Goal: Information Seeking & Learning: Learn about a topic

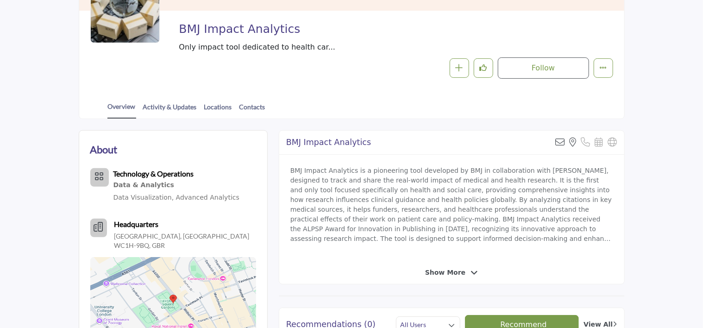
scroll to position [139, 0]
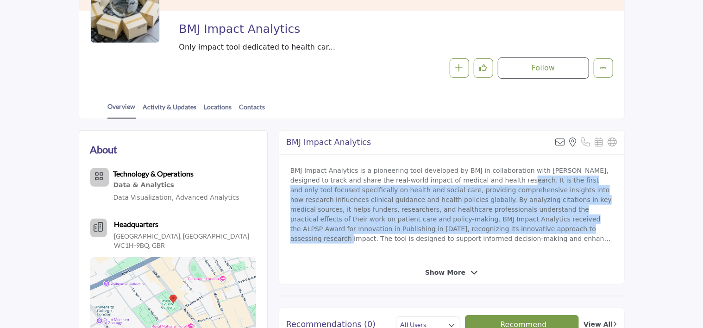
drag, startPoint x: 460, startPoint y: 182, endPoint x: 404, endPoint y: 233, distance: 75.4
click at [404, 233] on p "BMJ Impact Analytics is a pioneering tool developed by BMJ in collaboration wit…" at bounding box center [451, 205] width 323 height 78
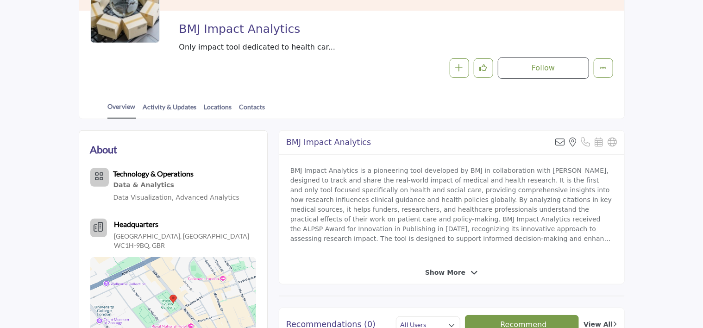
drag, startPoint x: 404, startPoint y: 233, endPoint x: 423, endPoint y: 267, distance: 39.4
click at [423, 268] on div "Show More" at bounding box center [451, 273] width 345 height 10
click at [428, 270] on span "Show More" at bounding box center [445, 273] width 40 height 10
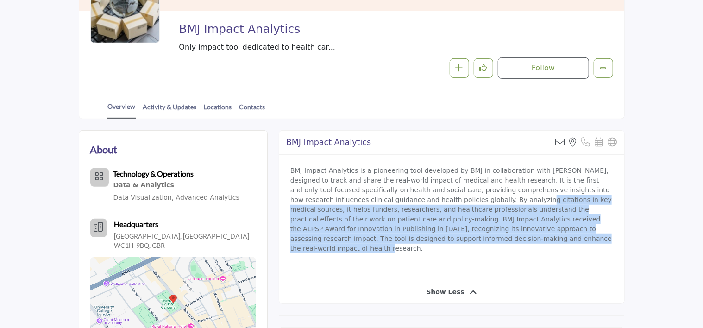
drag, startPoint x: 411, startPoint y: 238, endPoint x: 406, endPoint y: 198, distance: 40.2
click at [406, 198] on p "BMJ Impact Analytics is a pioneering tool developed by BMJ in collaboration wit…" at bounding box center [451, 214] width 323 height 97
drag, startPoint x: 406, startPoint y: 198, endPoint x: 362, endPoint y: 209, distance: 45.4
click at [362, 209] on p "BMJ Impact Analytics is a pioneering tool developed by BMJ in collaboration wit…" at bounding box center [451, 214] width 323 height 97
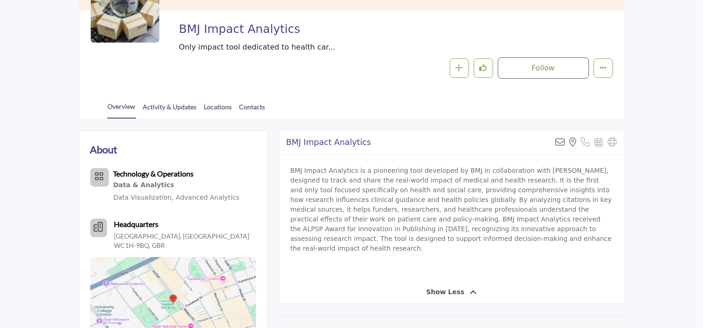
click at [331, 192] on p "BMJ Impact Analytics is a pioneering tool developed by BMJ in collaboration wit…" at bounding box center [451, 214] width 323 height 97
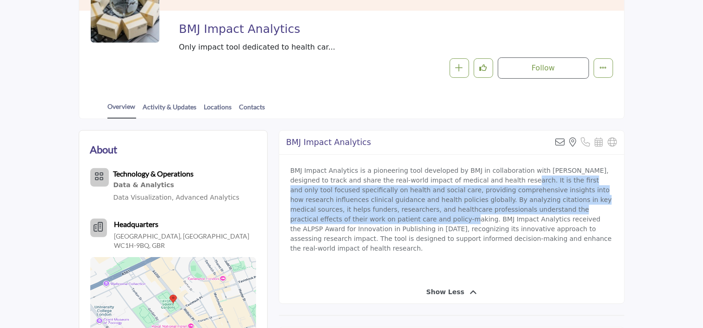
drag, startPoint x: 461, startPoint y: 181, endPoint x: 590, endPoint y: 211, distance: 132.3
click at [590, 211] on p "BMJ Impact Analytics is a pioneering tool developed by BMJ in collaboration wit…" at bounding box center [451, 214] width 323 height 97
drag, startPoint x: 590, startPoint y: 211, endPoint x: 519, endPoint y: 196, distance: 72.9
copy p "It is the first and only tool focused specifically on health and social care, p…"
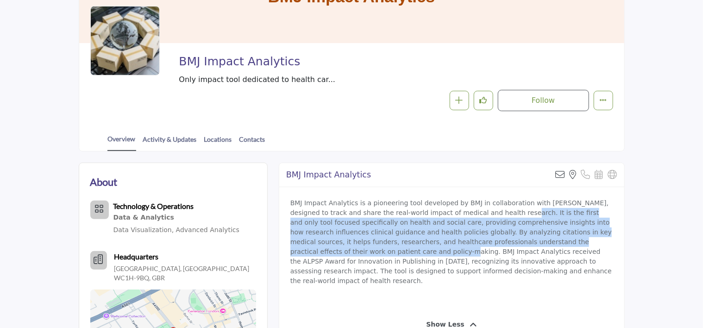
scroll to position [109, 0]
